Goal: Information Seeking & Learning: Learn about a topic

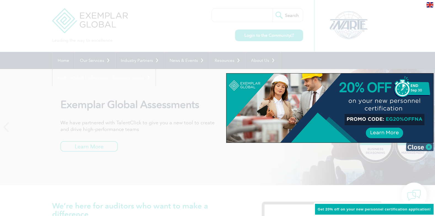
click at [430, 145] on img at bounding box center [420, 147] width 28 height 8
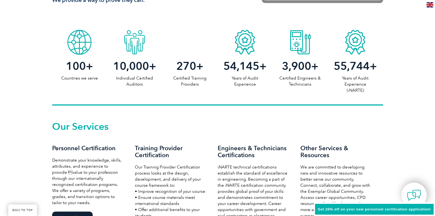
scroll to position [331, 0]
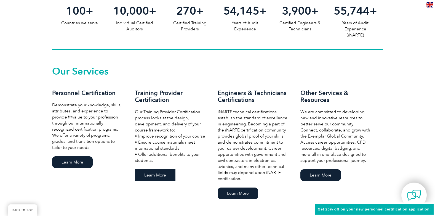
click at [155, 178] on link "Learn More" at bounding box center [155, 175] width 41 height 12
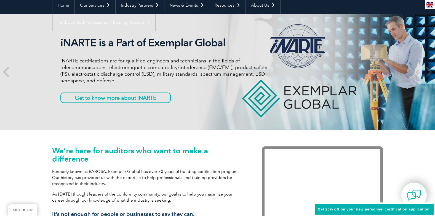
scroll to position [0, 0]
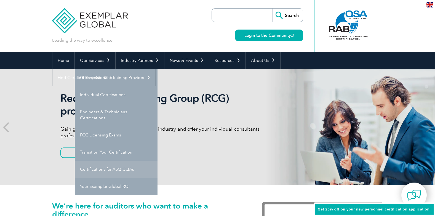
click at [113, 168] on link "Certifications for ASQ CQAs" at bounding box center [116, 169] width 83 height 17
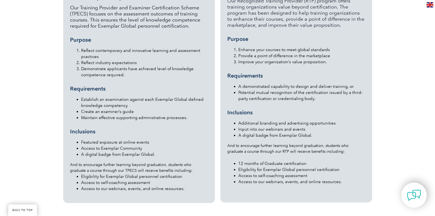
scroll to position [635, 0]
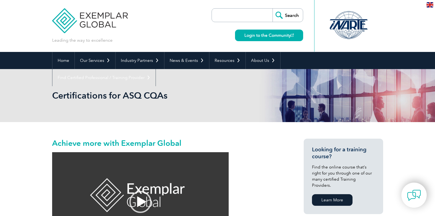
click at [432, 5] on img at bounding box center [430, 4] width 7 height 5
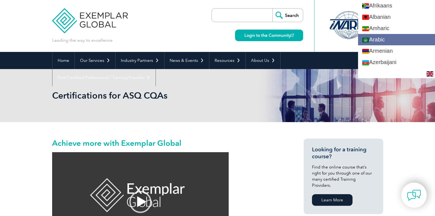
click at [402, 38] on link "Arabic" at bounding box center [396, 39] width 77 height 11
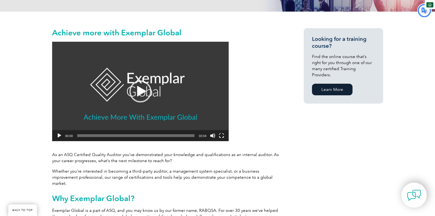
type input "يبحث"
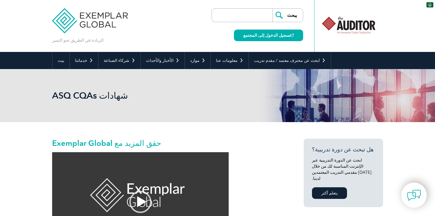
click at [428, 3] on img at bounding box center [430, 4] width 7 height 5
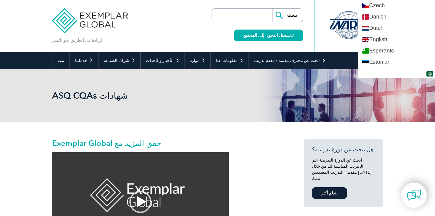
scroll to position [221, 0]
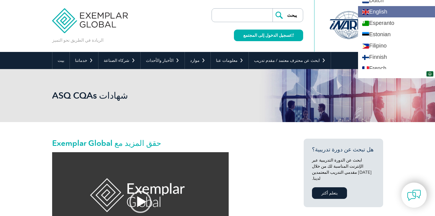
click at [397, 12] on link "English" at bounding box center [396, 11] width 77 height 11
type input "Search"
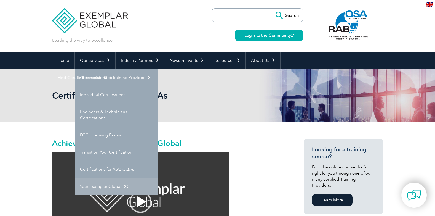
click at [103, 187] on link "Your Exemplar Global ROI" at bounding box center [116, 186] width 83 height 17
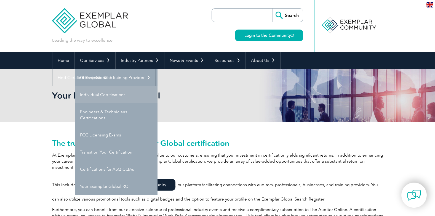
click at [108, 93] on link "Individual Certifications" at bounding box center [116, 94] width 83 height 17
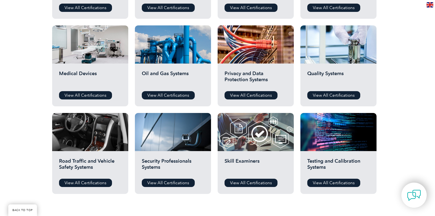
scroll to position [414, 0]
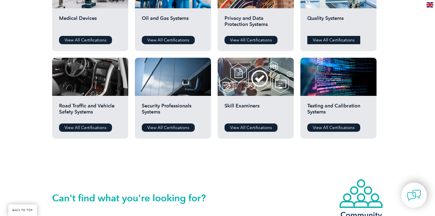
click at [318, 39] on link "View All Certifications" at bounding box center [333, 40] width 53 height 8
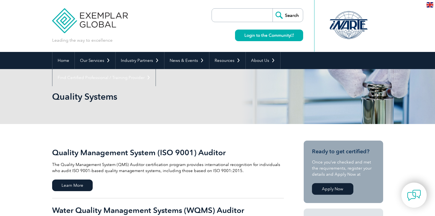
click at [264, 13] on input "search" at bounding box center [244, 15] width 58 height 13
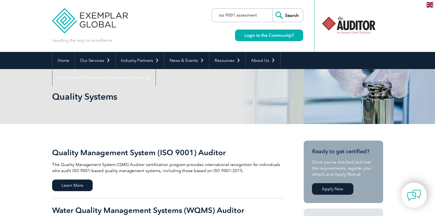
type input "iso 9001 assesment"
click at [273, 9] on input "Search" at bounding box center [288, 15] width 30 height 13
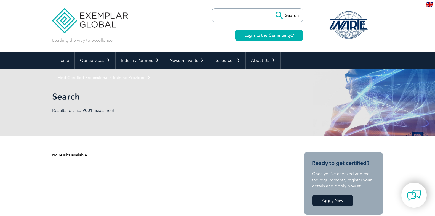
click at [260, 18] on input "search" at bounding box center [244, 15] width 58 height 13
type input "assesment"
click at [273, 9] on input "Search" at bounding box center [288, 15] width 30 height 13
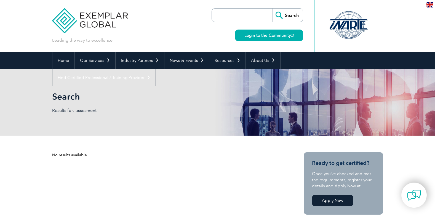
click at [243, 15] on input "search" at bounding box center [244, 15] width 58 height 13
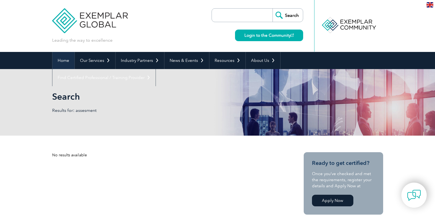
click at [59, 59] on link "Home" at bounding box center [63, 60] width 22 height 17
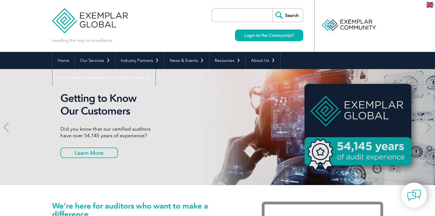
click at [230, 18] on input "search" at bounding box center [244, 15] width 58 height 13
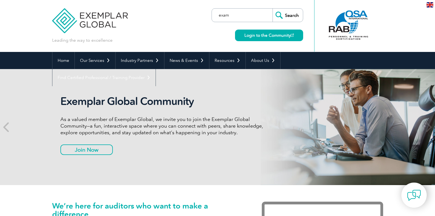
type input "exam"
click at [273, 9] on input "Search" at bounding box center [288, 15] width 30 height 13
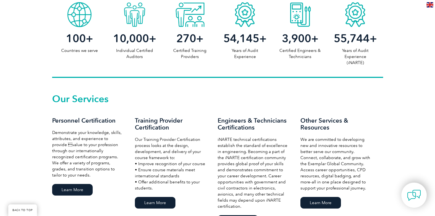
scroll to position [331, 0]
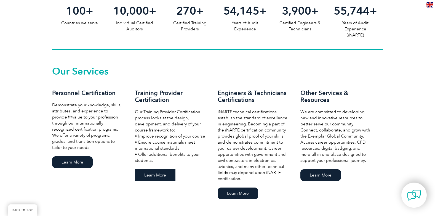
click at [153, 177] on link "Learn More" at bounding box center [155, 175] width 41 height 12
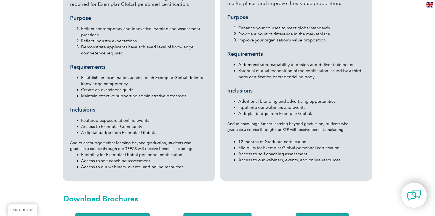
scroll to position [657, 0]
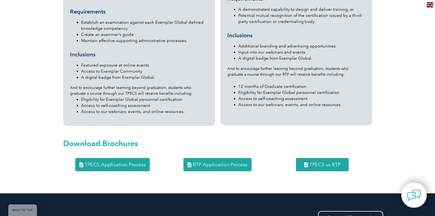
click at [205, 162] on span "RTP Application Process" at bounding box center [220, 164] width 55 height 5
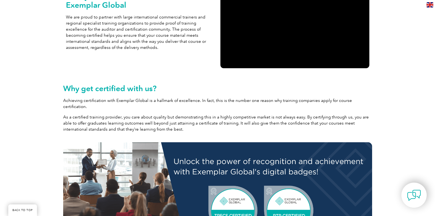
scroll to position [132, 0]
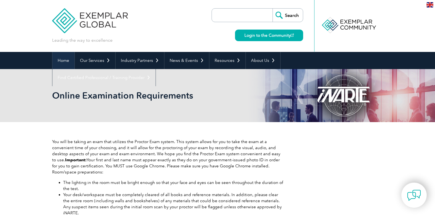
click at [61, 60] on link "Home" at bounding box center [63, 60] width 22 height 17
